Goal: Book appointment/travel/reservation

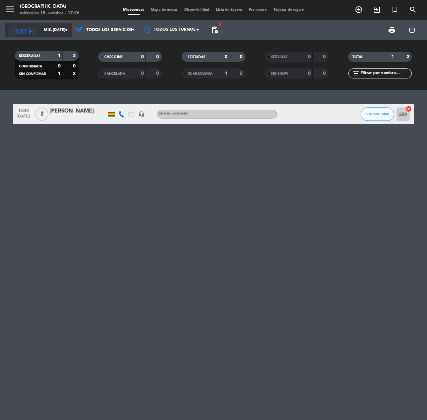
drag, startPoint x: 0, startPoint y: 0, endPoint x: 56, endPoint y: 32, distance: 64.9
click at [56, 32] on input "mié. [DATE]" at bounding box center [66, 29] width 53 height 11
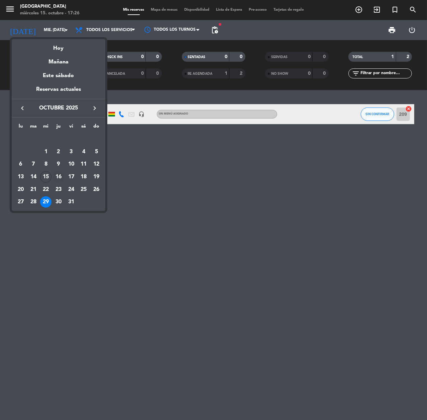
click at [63, 175] on div "16" at bounding box center [58, 176] width 11 height 11
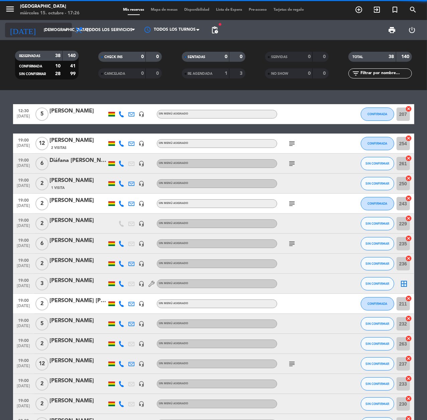
click at [40, 26] on input "[DEMOGRAPHIC_DATA] [DATE]" at bounding box center [66, 29] width 53 height 11
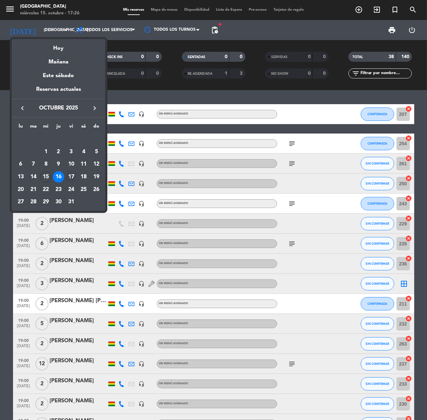
click at [67, 172] on td "17" at bounding box center [71, 177] width 13 height 13
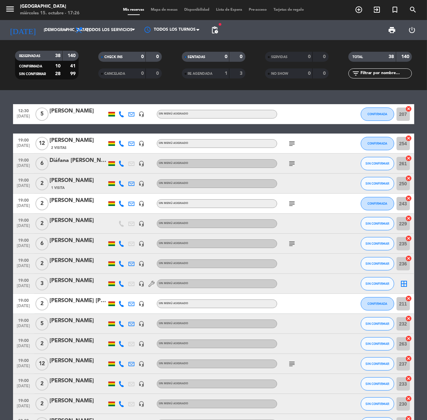
type input "vie. [DATE]"
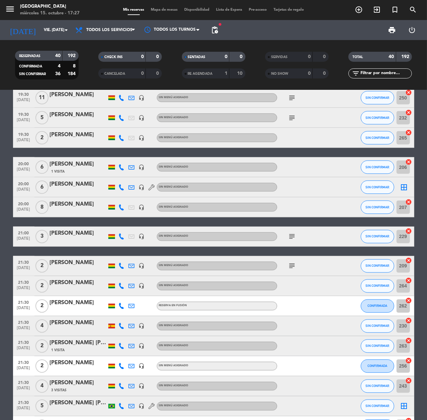
scroll to position [566, 0]
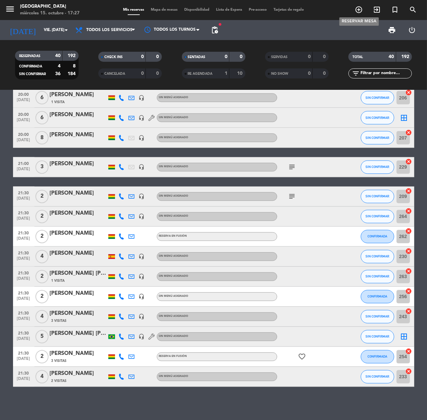
click at [358, 6] on icon "add_circle_outline" at bounding box center [358, 10] width 8 height 8
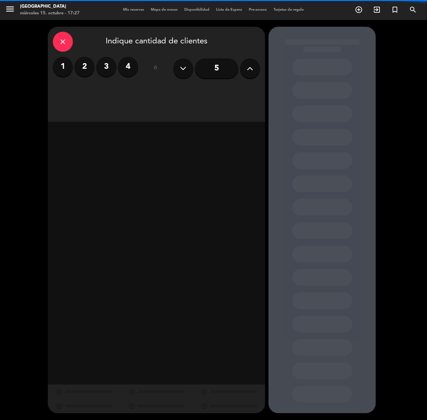
click at [251, 71] on icon at bounding box center [250, 68] width 6 height 10
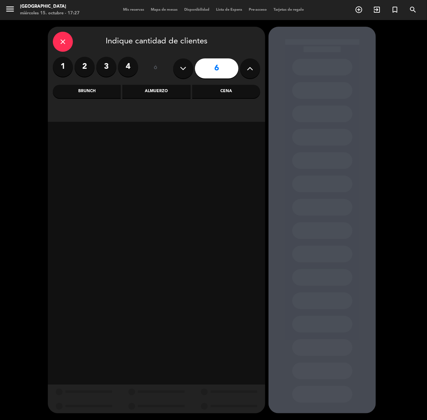
click at [251, 71] on icon at bounding box center [250, 68] width 6 height 10
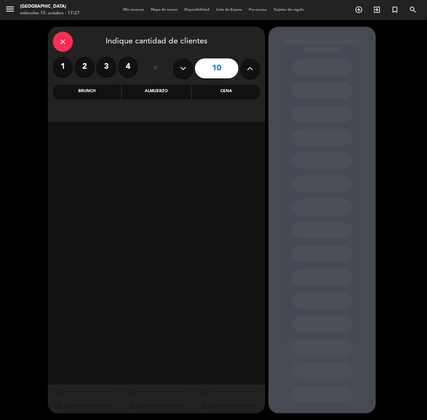
type input "11"
click at [92, 92] on div "Brunch" at bounding box center [87, 91] width 68 height 13
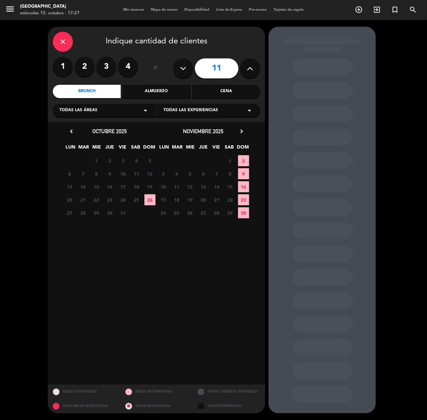
click at [240, 186] on span "16" at bounding box center [243, 186] width 11 height 11
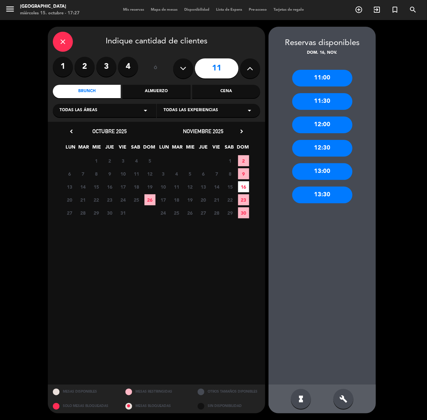
click at [332, 144] on div "12:30" at bounding box center [322, 148] width 60 height 17
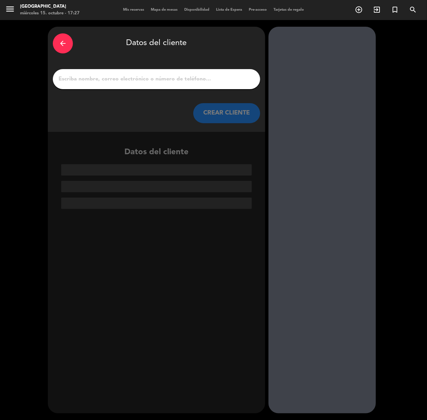
click at [225, 81] on input "1" at bounding box center [156, 78] width 197 height 9
paste input "[PERSON_NAME] [PERSON_NAME]"
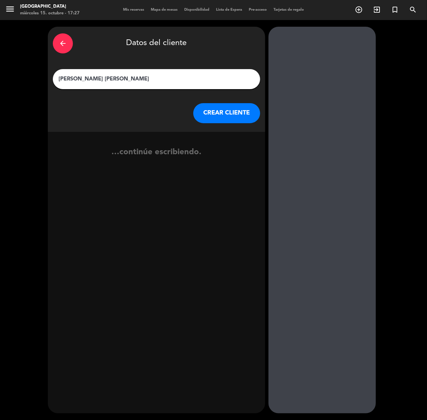
type input "[PERSON_NAME] [PERSON_NAME]"
click at [214, 109] on button "CREAR CLIENTE" at bounding box center [226, 113] width 67 height 20
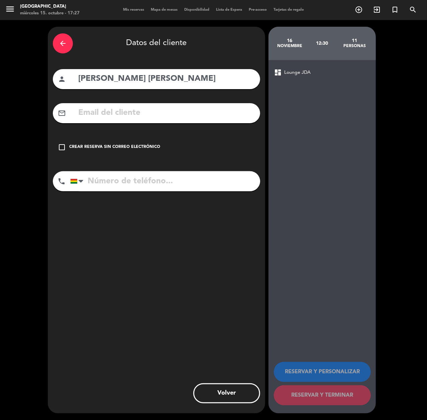
click at [212, 109] on input "text" at bounding box center [165, 113] width 177 height 14
paste input "[EMAIL_ADDRESS][DOMAIN_NAME]"
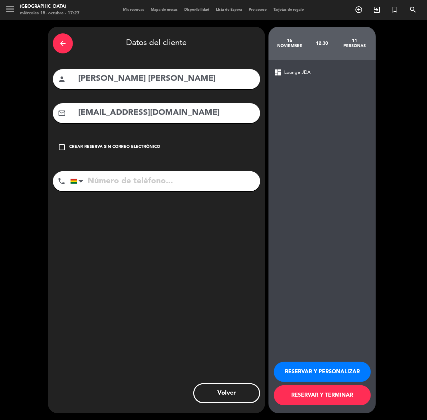
type input "[EMAIL_ADDRESS][DOMAIN_NAME]"
click at [124, 184] on input "tel" at bounding box center [165, 181] width 190 height 20
paste input "76339100"
type input "76339100"
click at [350, 383] on div "RESERVAR Y PERSONALIZAR RESERVAR Y TERMINAR" at bounding box center [322, 380] width 97 height 65
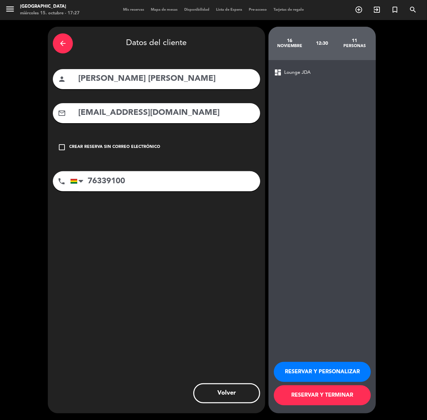
click at [353, 378] on button "RESERVAR Y PERSONALIZAR" at bounding box center [322, 372] width 97 height 20
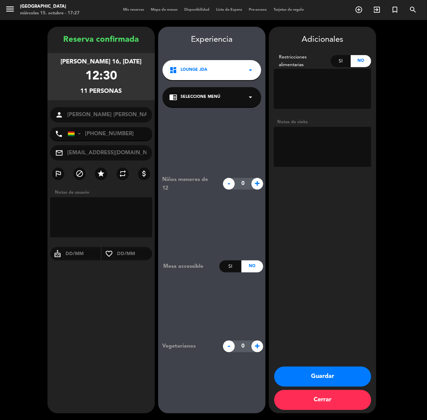
click at [266, 135] on booking-confirmed "Reserva confirmada [PERSON_NAME] 16, [DATE] 12:30 11 personas person [PERSON_NA…" at bounding box center [213, 220] width 413 height 387
click at [302, 142] on textarea at bounding box center [322, 147] width 97 height 40
type textarea "cumple"
click at [338, 373] on button "Guardar" at bounding box center [322, 377] width 97 height 20
